Goal: Find contact information: Find contact information

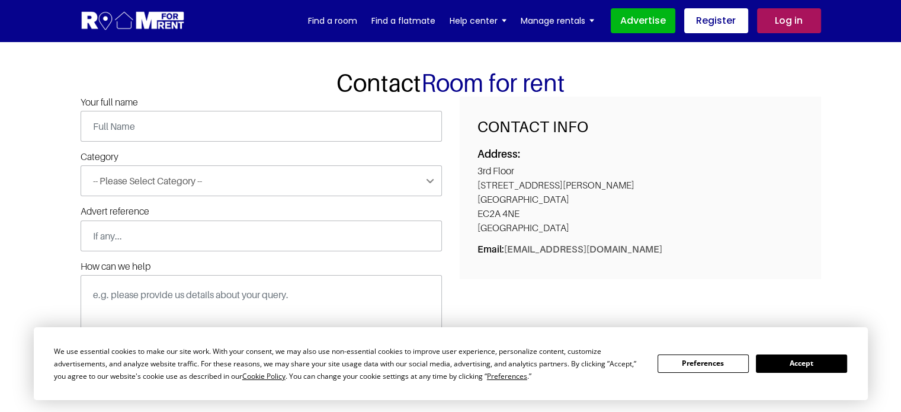
click at [483, 167] on p "[STREET_ADDRESS][PERSON_NAME]" at bounding box center [641, 199] width 326 height 71
drag, startPoint x: 481, startPoint y: 166, endPoint x: 527, endPoint y: 180, distance: 48.4
click at [527, 180] on p "3rd Floor 86 - 90 Paul Street London EC2A 4NE United Kingdom" at bounding box center [641, 199] width 326 height 71
click at [473, 168] on div "Contact Info Address: 3rd Floor 86 - 90 Paul Street London EC2A 4NE United King…" at bounding box center [641, 188] width 362 height 183
drag, startPoint x: 473, startPoint y: 168, endPoint x: 532, endPoint y: 185, distance: 61.3
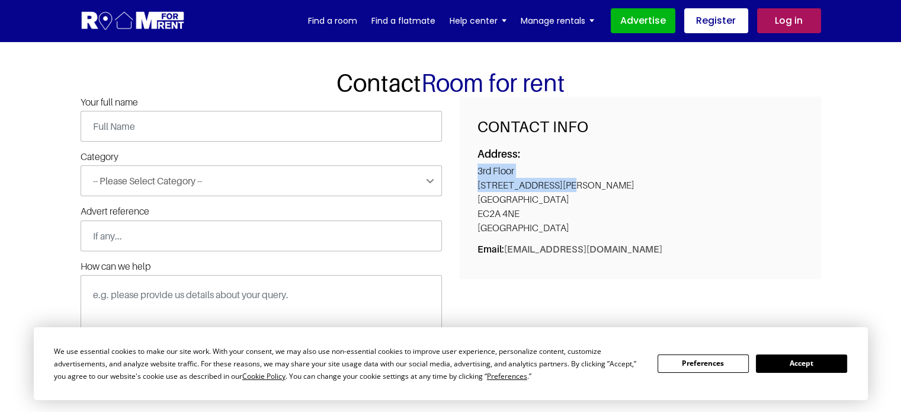
click at [532, 185] on div "Contact Info Address: 3rd Floor 86 - 90 Paul Street London EC2A 4NE United King…" at bounding box center [641, 188] width 362 height 183
copy p "3rd Floor 86 - 90 Paul Street"
click at [614, 209] on p "3rd Floor 86 - 90 Paul Street London EC2A 4NE United Kingdom" at bounding box center [641, 199] width 326 height 71
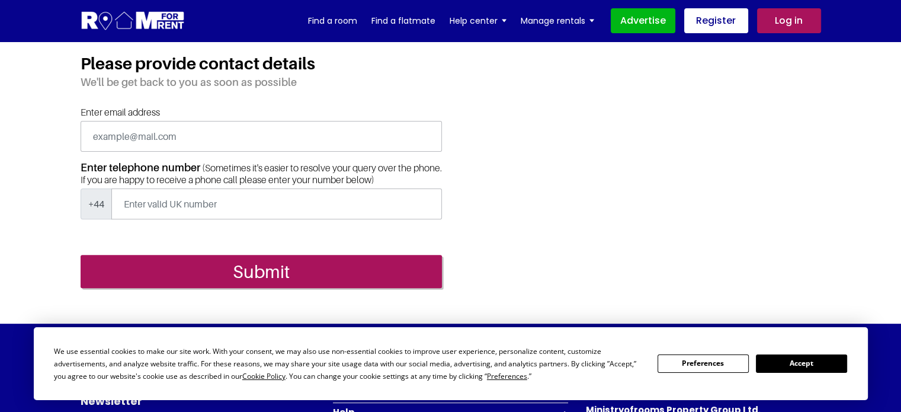
scroll to position [593, 0]
